Goal: Information Seeking & Learning: Find specific fact

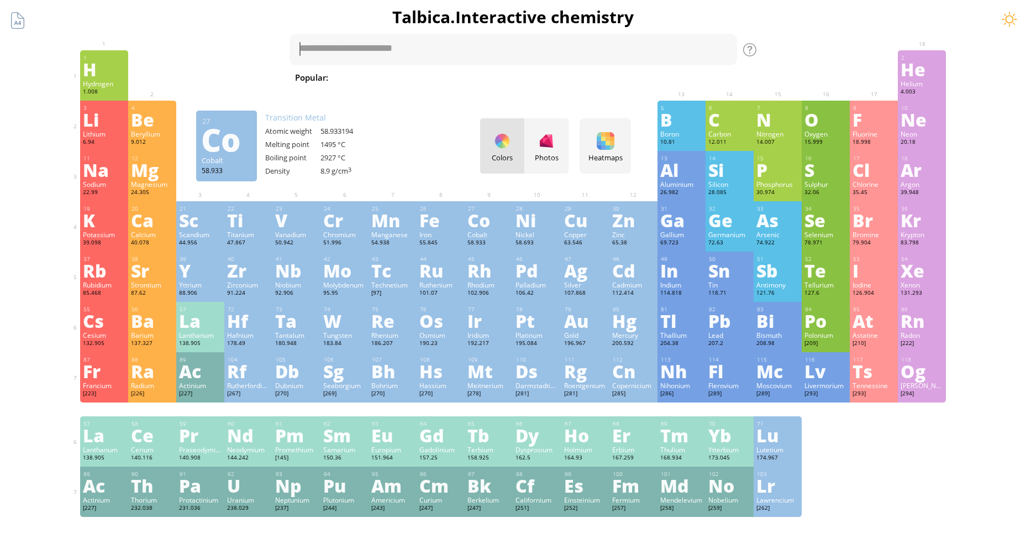
click at [483, 236] on ya-tr-span "Cobalt" at bounding box center [478, 234] width 20 height 9
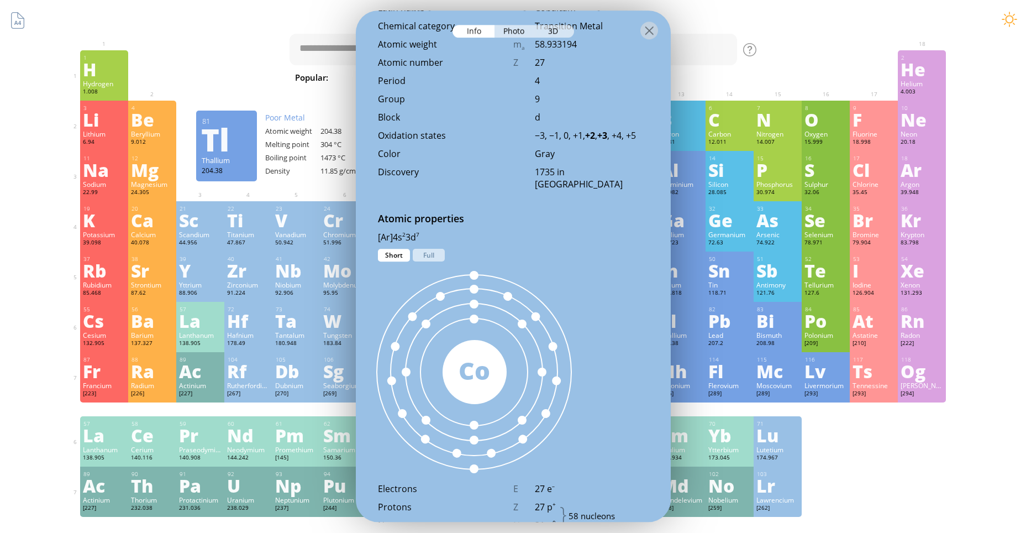
scroll to position [387, 0]
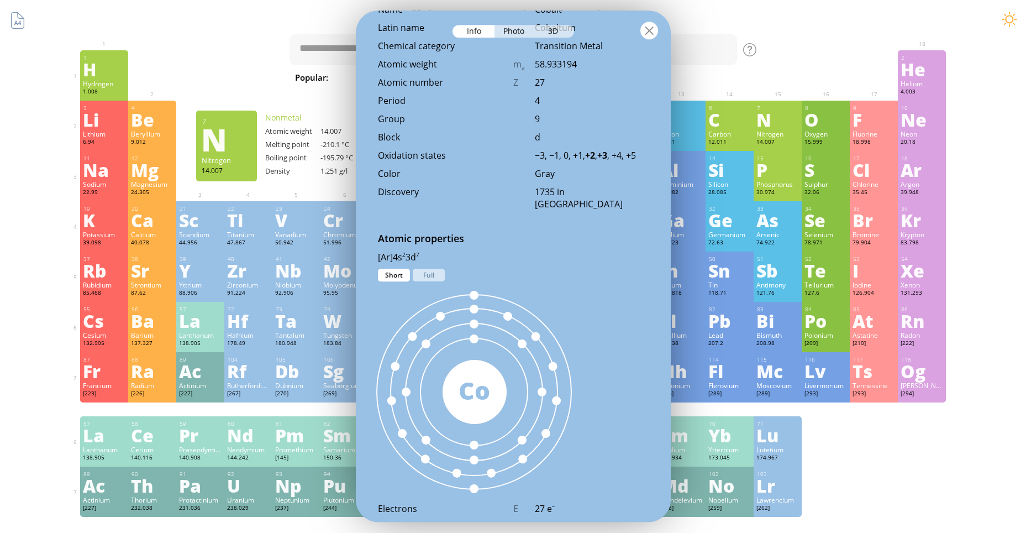
click at [655, 28] on div at bounding box center [650, 31] width 18 height 18
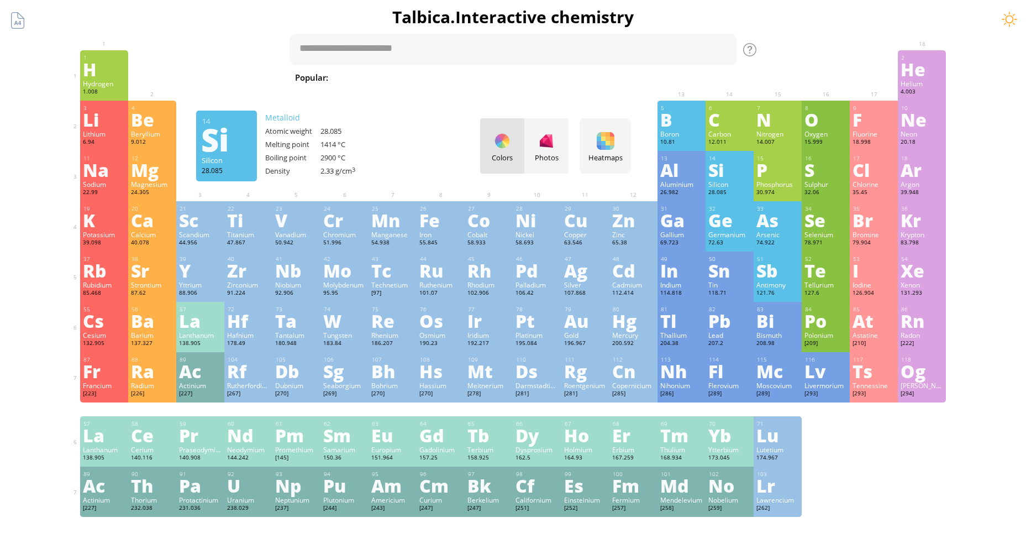
click at [715, 165] on ya-tr-span "Si" at bounding box center [716, 169] width 15 height 25
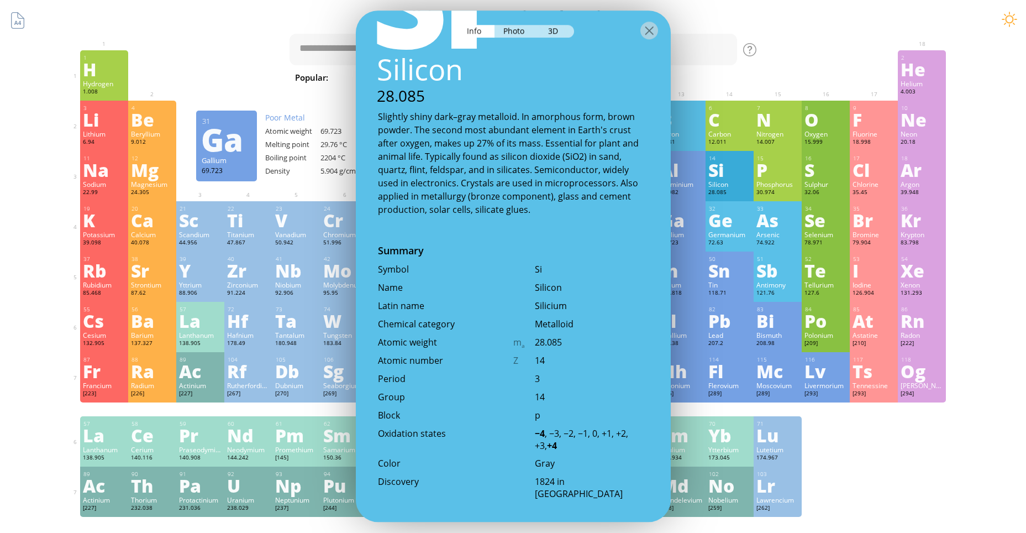
scroll to position [111, 0]
click at [631, 218] on div "14 Si Silicon 28.085 Slightly shiny dark–gray metalloid. In amorphous form, bro…" at bounding box center [513, 266] width 315 height 511
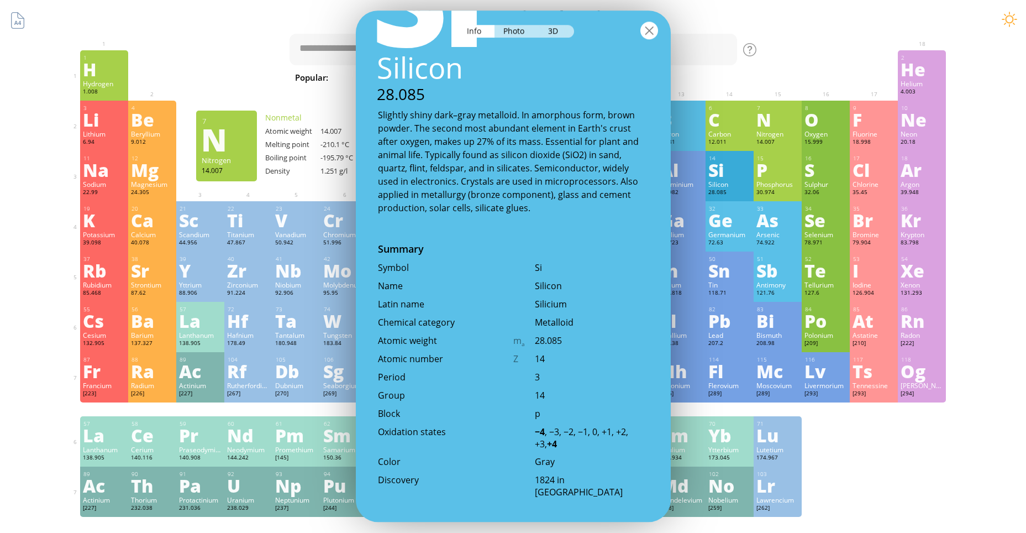
click at [651, 28] on div at bounding box center [650, 31] width 18 height 18
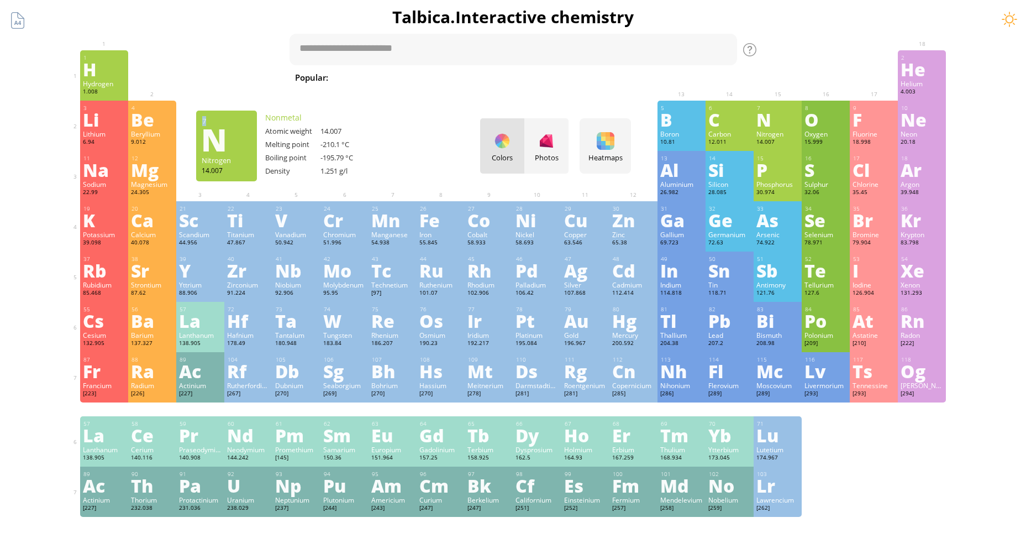
drag, startPoint x: 259, startPoint y: 117, endPoint x: 405, endPoint y: 168, distance: 154.7
click at [375, 187] on div "Summary Molecular formula Molecular weight Exact mass Monoisotopic mass Classif…" at bounding box center [513, 468] width 895 height 937
click at [417, 156] on div at bounding box center [393, 159] width 48 height 17
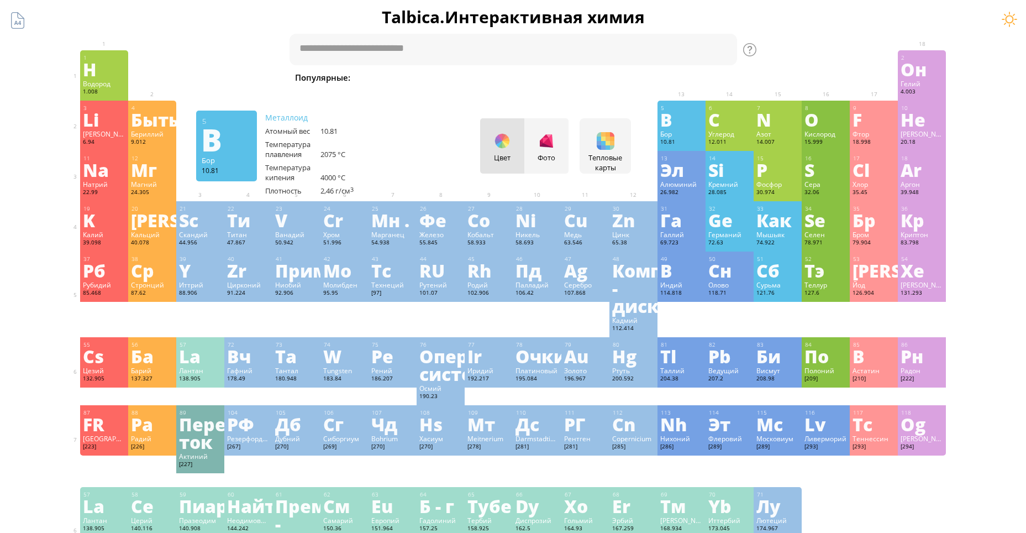
click at [570, 100] on div "1 H Водород 1.008 −1, +1 −1, +1 -259.14 °C -252.87 °C 0.0899 g/l 1s 1 2 Он Гели…" at bounding box center [513, 75] width 867 height 50
click at [867, 179] on ya-tr-span "Cl" at bounding box center [861, 169] width 17 height 25
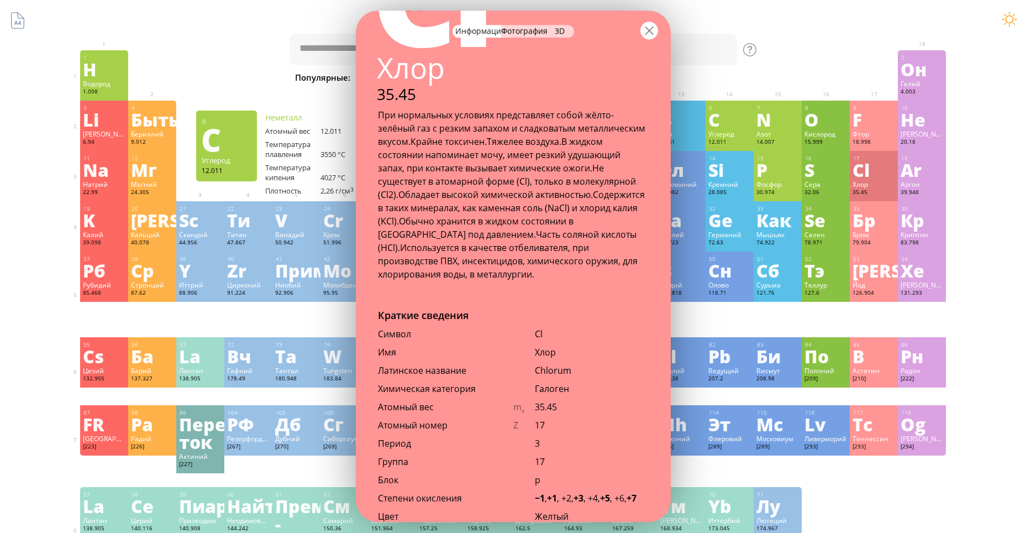
click at [652, 34] on div at bounding box center [650, 31] width 18 height 18
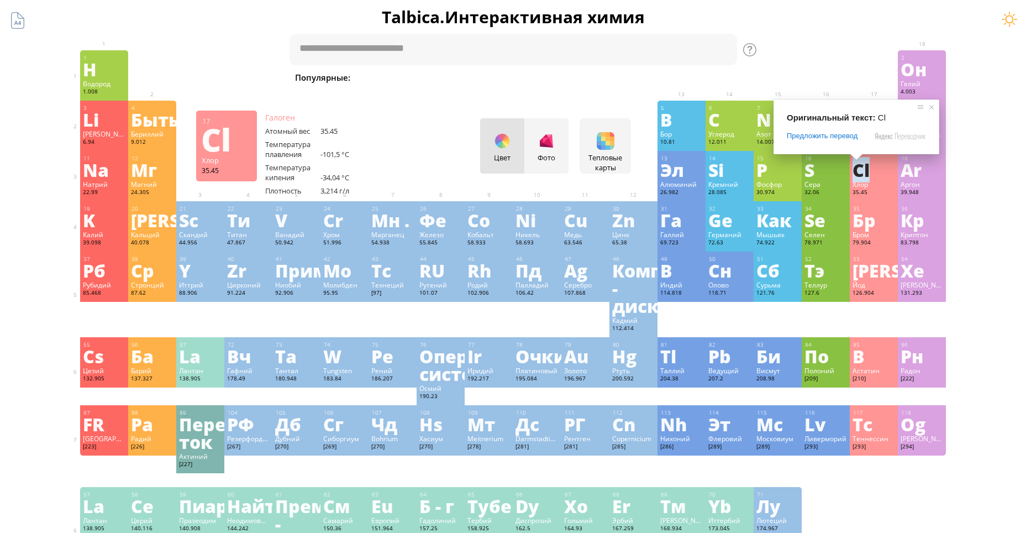
click at [870, 169] on ya-tr-span "Cl" at bounding box center [861, 169] width 17 height 25
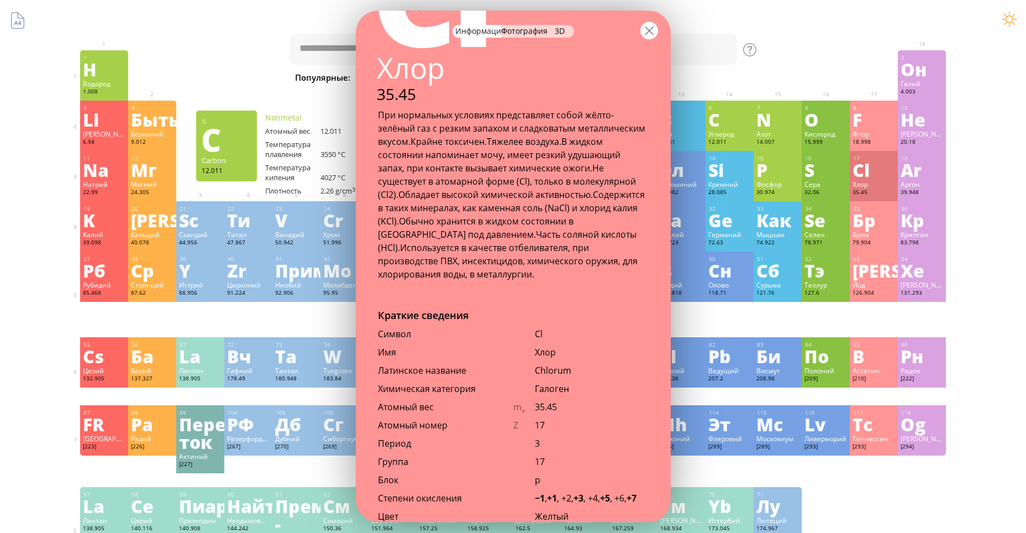
click at [643, 33] on div at bounding box center [650, 31] width 18 height 18
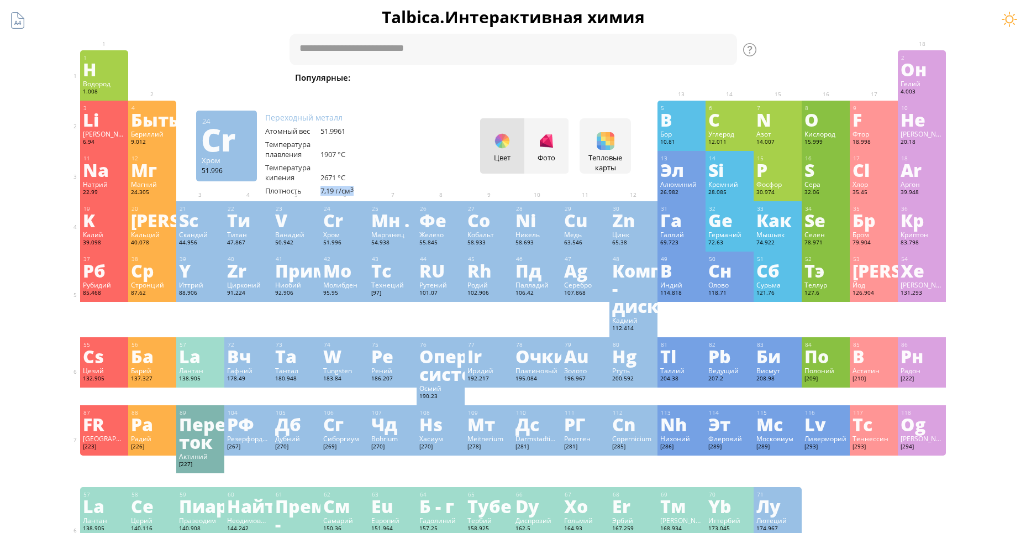
drag, startPoint x: 314, startPoint y: 191, endPoint x: 359, endPoint y: 191, distance: 45.3
click at [359, 191] on div "Плотность 7,19 г/см 3" at bounding box center [320, 191] width 111 height 10
copy div "7,19 г/см 3"
